Goal: Navigation & Orientation: Find specific page/section

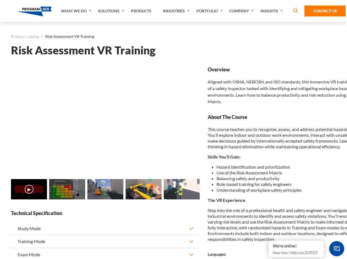
click at [112, 11] on link "Solutions" at bounding box center [111, 11] width 33 height 22
click at [0, 0] on div "AI & Computer Vision Solutions Computer Vision Quality Control AI tools for fas…" at bounding box center [0, 0] width 0 height 0
click at [0, 0] on div "AI & Computer Vision Solutions Virtual Training Solutions Virtual Tour Solution…" at bounding box center [0, 0] width 0 height 0
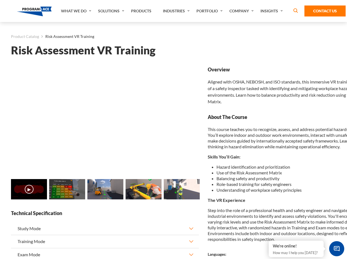
click at [0, 0] on div "AI & Computer Vision Solutions Virtual Training Solutions Virtual Tour Solution…" at bounding box center [0, 0] width 0 height 0
click at [0, 0] on div "AI & Computer Vision Solutions Computer Vision Quality Control AI tools for fas…" at bounding box center [0, 0] width 0 height 0
